Goal: Transaction & Acquisition: Purchase product/service

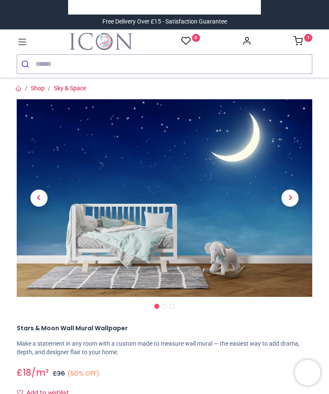
click at [294, 201] on span "Next" at bounding box center [289, 198] width 17 height 17
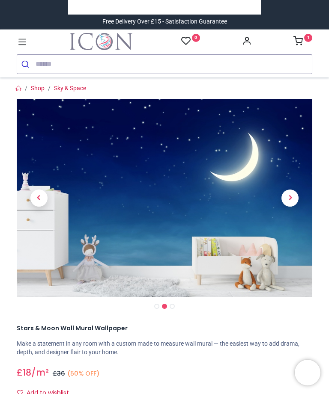
click at [293, 198] on span "Next" at bounding box center [289, 198] width 17 height 17
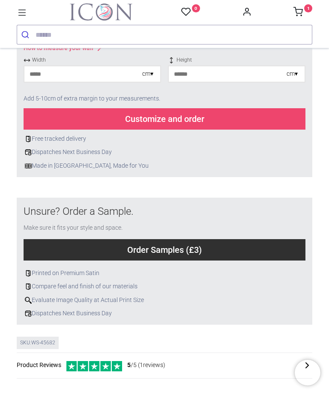
scroll to position [380, 0]
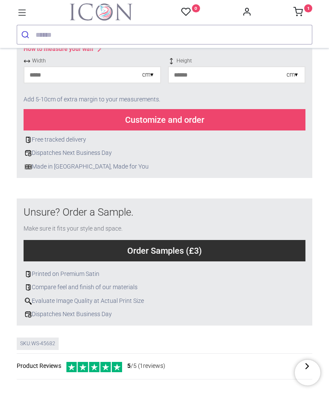
click at [243, 245] on div "Order Samples (£3)" at bounding box center [165, 250] width 282 height 21
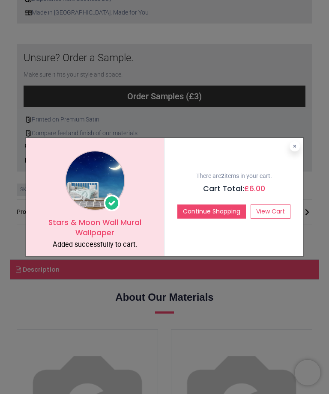
click at [272, 213] on link "View Cart" at bounding box center [270, 212] width 40 height 15
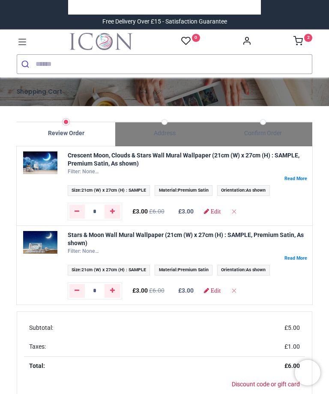
click at [41, 243] on img at bounding box center [40, 242] width 34 height 23
click at [163, 228] on td "Stars & Moon Wall Mural Wallpaper (21cm (W) x 27cm (H) : SAMPLE, Premium Satin,…" at bounding box center [187, 254] width 250 height 56
click at [302, 249] on div "Filter: None Width: Width: 21 Height: Height: 27 Focal Center X: focal_center_x…" at bounding box center [188, 251] width 240 height 7
click at [295, 255] on label at bounding box center [188, 258] width 240 height 6
click at [30, 240] on img at bounding box center [40, 242] width 34 height 23
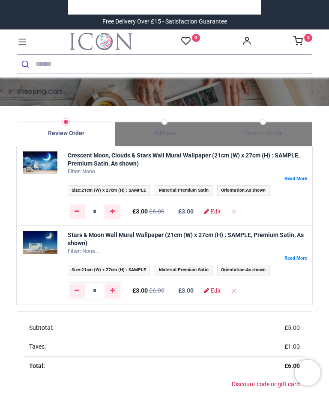
click at [57, 252] on img at bounding box center [40, 242] width 34 height 23
click at [57, 247] on img at bounding box center [40, 242] width 34 height 23
click at [57, 244] on img at bounding box center [40, 242] width 34 height 23
click at [57, 250] on img at bounding box center [40, 242] width 34 height 23
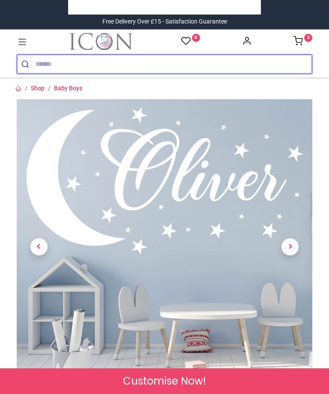
click at [52, 63] on input "search" at bounding box center [174, 64] width 276 height 19
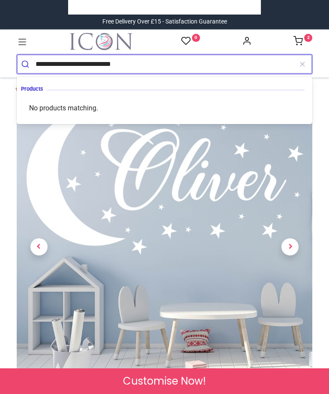
type input "**********"
click at [149, 59] on input "**********" at bounding box center [164, 64] width 257 height 19
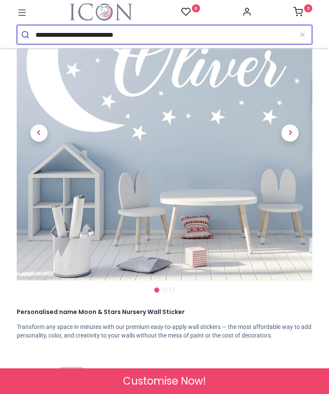
scroll to position [31, 0]
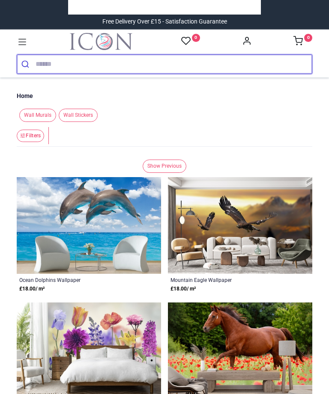
click at [76, 68] on input "search" at bounding box center [174, 64] width 276 height 19
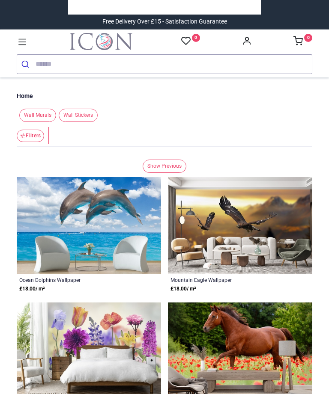
click at [35, 117] on span "Wall Murals" at bounding box center [37, 115] width 37 height 13
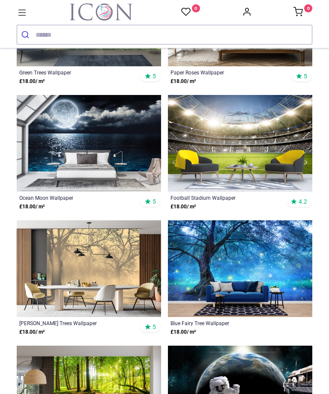
scroll to position [914, 0]
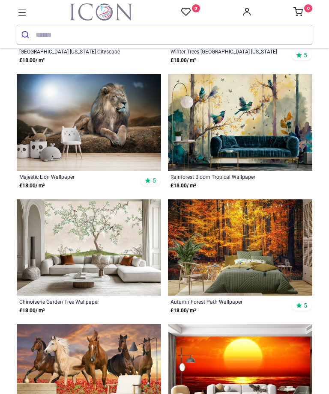
scroll to position [3061, 0]
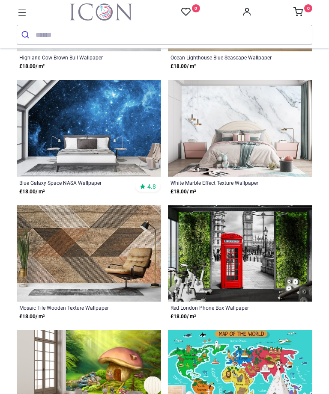
scroll to position [6063, 0]
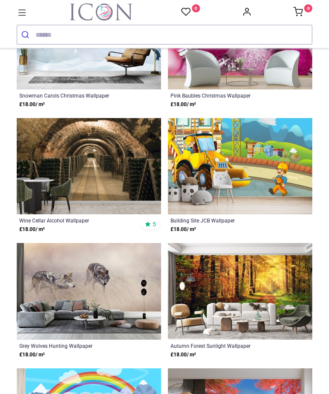
scroll to position [8152, 0]
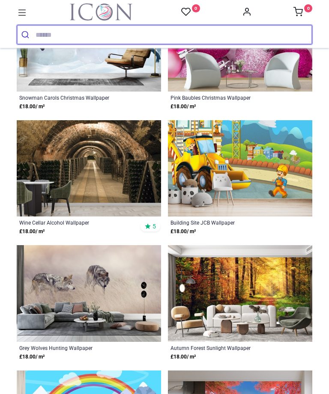
click at [89, 38] on input "search" at bounding box center [174, 34] width 276 height 19
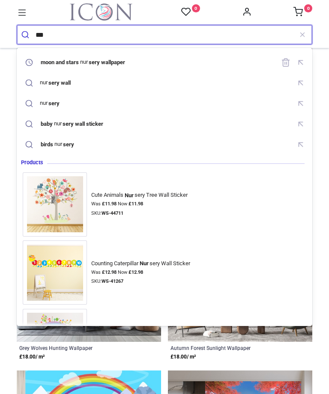
click at [102, 59] on mark "sery wallpaper" at bounding box center [107, 62] width 39 height 9
type input "**********"
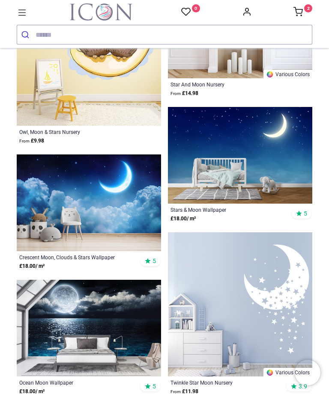
scroll to position [1186, 0]
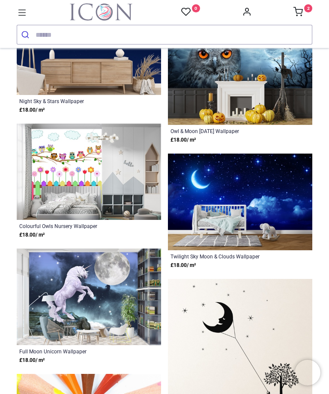
scroll to position [4186, 0]
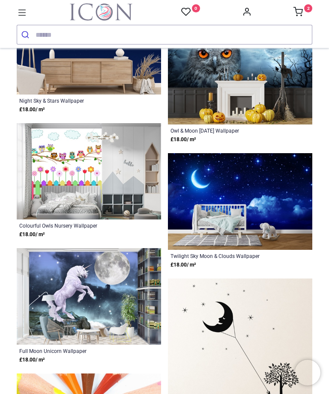
click at [248, 192] on img at bounding box center [240, 201] width 144 height 97
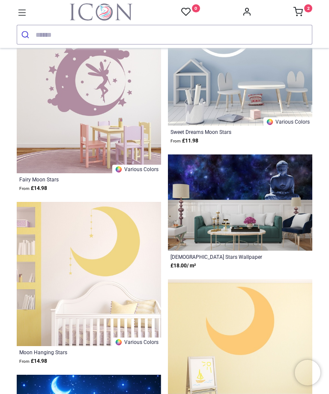
scroll to position [4657, 0]
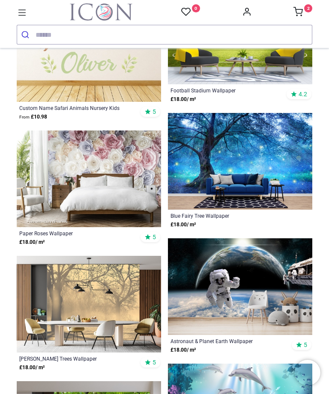
scroll to position [7881, 0]
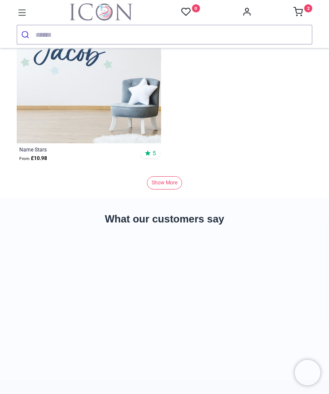
scroll to position [10488, 0]
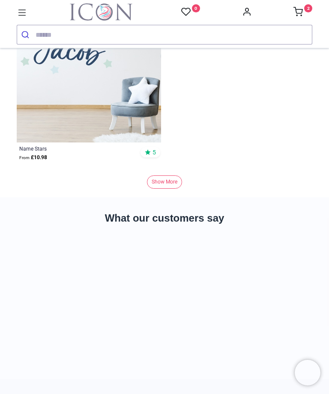
click at [166, 182] on link "Show More" at bounding box center [164, 181] width 35 height 13
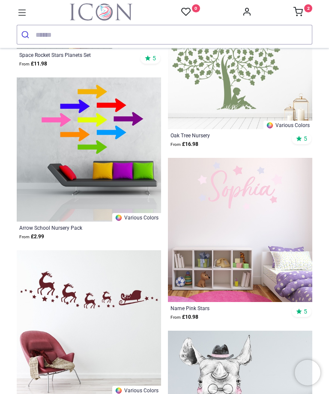
scroll to position [15541, 0]
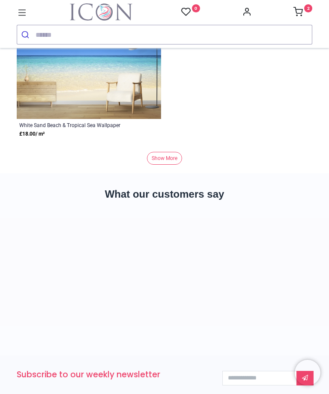
scroll to position [21260, 0]
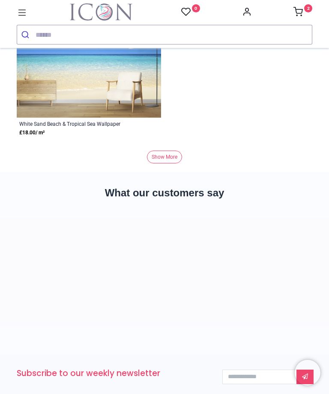
click at [169, 153] on link "Show More" at bounding box center [164, 157] width 35 height 13
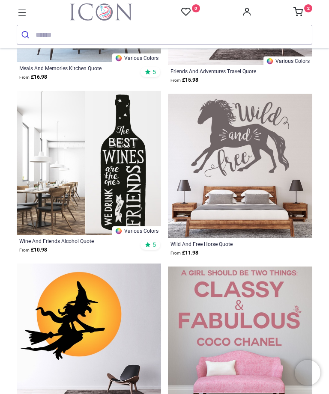
scroll to position [22949, 0]
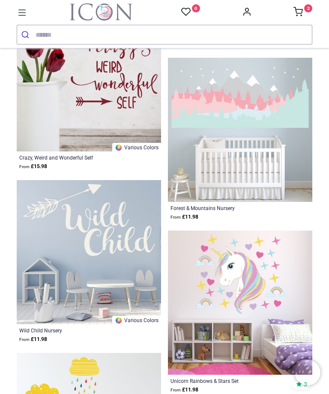
scroll to position [24714, 0]
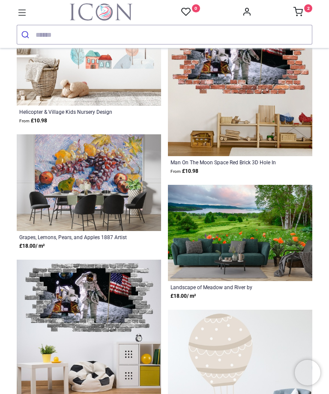
scroll to position [27007, 0]
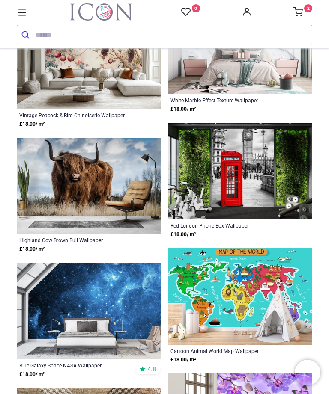
scroll to position [20240, 0]
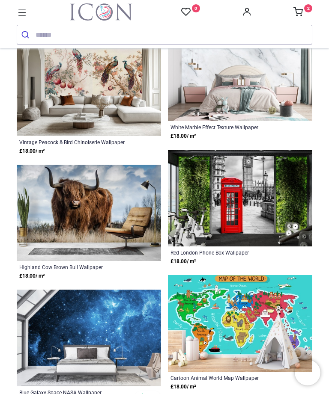
click at [302, 4] on div "0 2 Home Wall Stickers Decor" at bounding box center [164, 23] width 308 height 41
click at [299, 13] on icon at bounding box center [297, 11] width 9 height 9
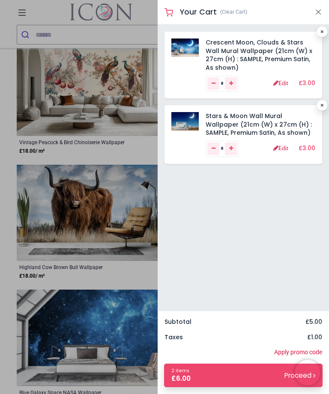
click at [212, 83] on icon "Remove one" at bounding box center [213, 83] width 4 height 5
type input "*"
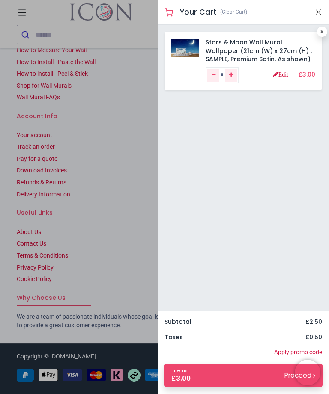
scroll to position [2325, 0]
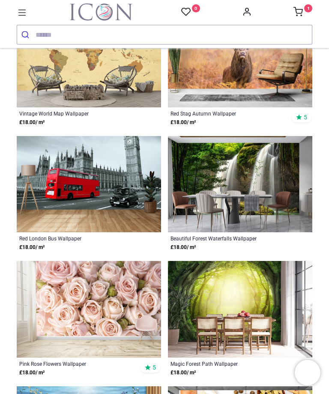
scroll to position [263, 0]
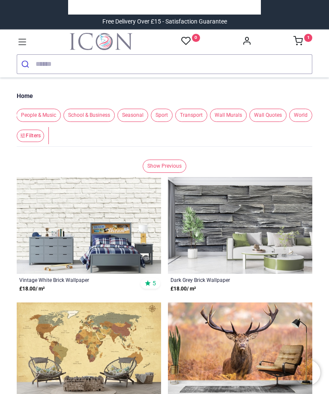
click at [310, 111] on span "World" at bounding box center [300, 115] width 23 height 13
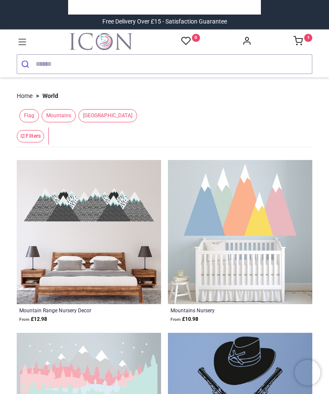
click at [63, 119] on span "Mountains" at bounding box center [59, 115] width 34 height 13
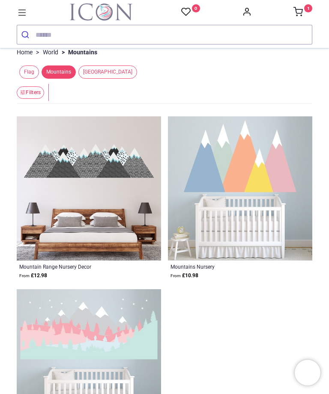
scroll to position [12, 0]
